Goal: Task Accomplishment & Management: Manage account settings

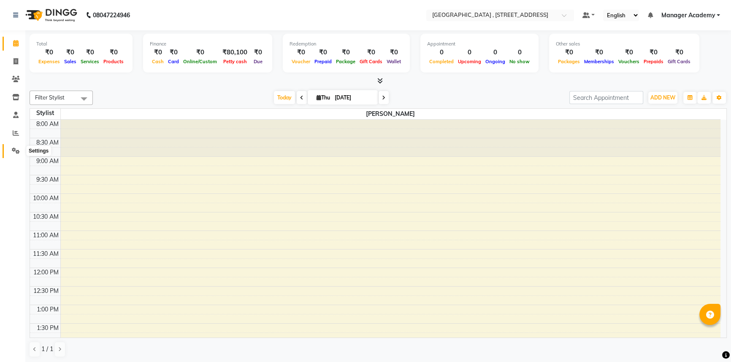
click at [10, 155] on span at bounding box center [15, 151] width 15 height 10
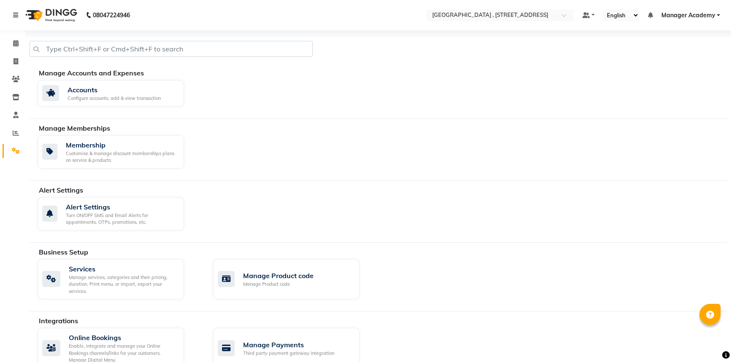
click at [678, 15] on span "Manager Academy" at bounding box center [688, 15] width 54 height 9
click at [681, 59] on link "Sign out" at bounding box center [676, 57] width 77 height 13
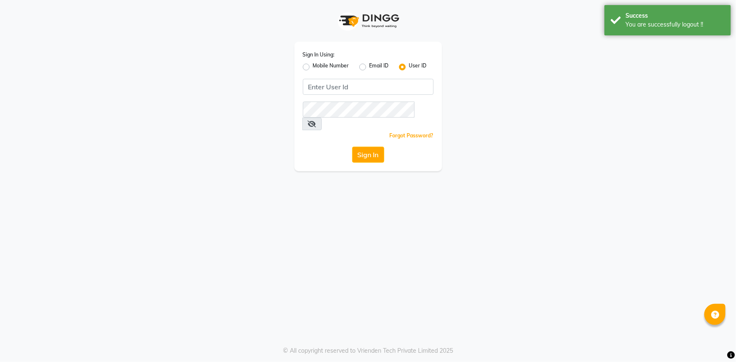
click at [313, 69] on label "Mobile Number" at bounding box center [331, 67] width 36 height 10
click at [313, 68] on input "Mobile Number" at bounding box center [315, 64] width 5 height 5
radio input "true"
radio input "false"
click at [365, 89] on input "Username" at bounding box center [382, 87] width 103 height 16
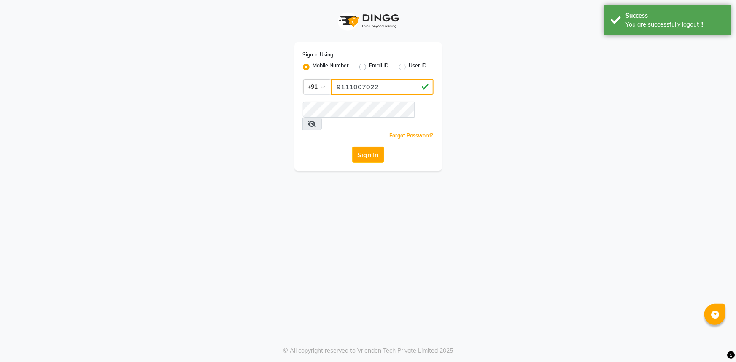
type input "9111007022"
click at [373, 118] on div "Sign In Using: Mobile Number Email ID User ID Country Code × [PHONE_NUMBER] Rem…" at bounding box center [369, 107] width 148 height 130
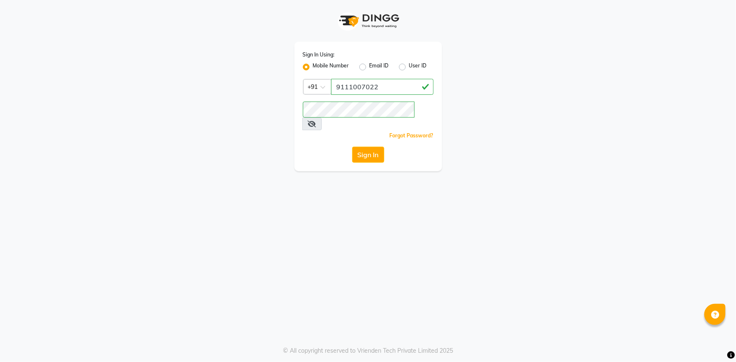
click at [373, 147] on button "Sign In" at bounding box center [368, 155] width 32 height 16
